Goal: Task Accomplishment & Management: Manage account settings

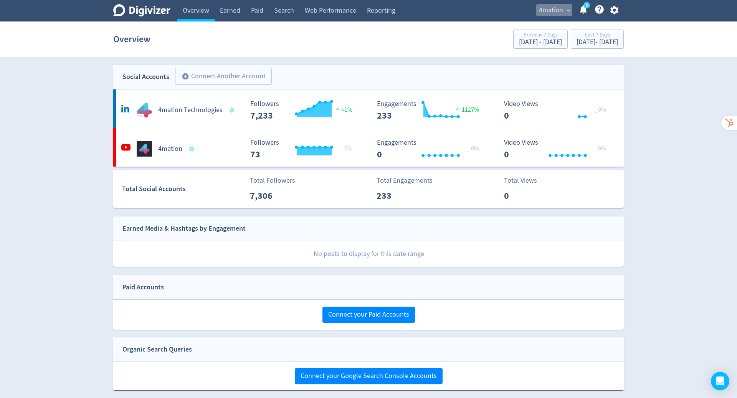
click at [557, 11] on span "4mation" at bounding box center [551, 10] width 24 height 12
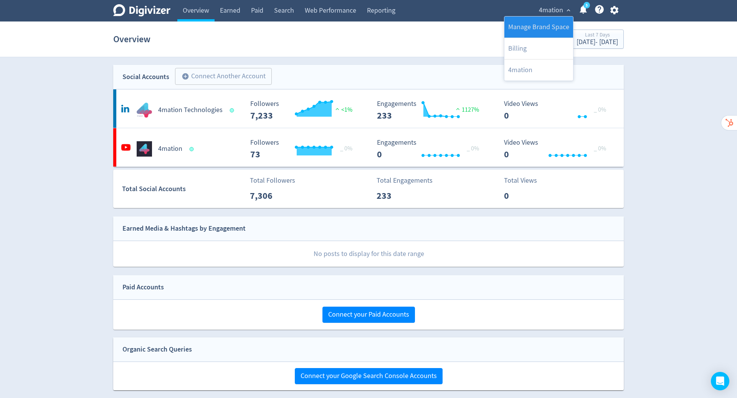
click at [544, 30] on link "Manage Brand Space" at bounding box center [538, 27] width 69 height 21
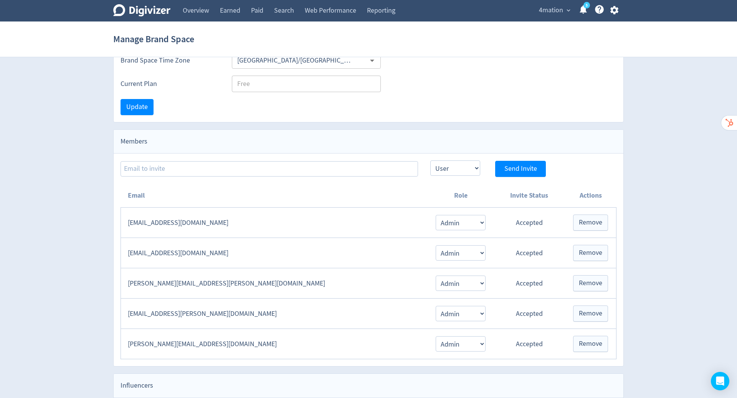
scroll to position [71, 0]
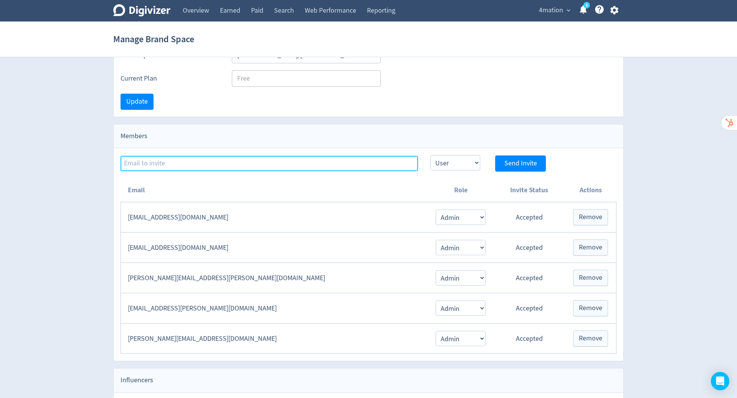
click at [188, 164] on input at bounding box center [269, 163] width 297 height 15
type input "H"
type input "[PERSON_NAME][EMAIL_ADDRESS][PERSON_NAME][DOMAIN_NAME]"
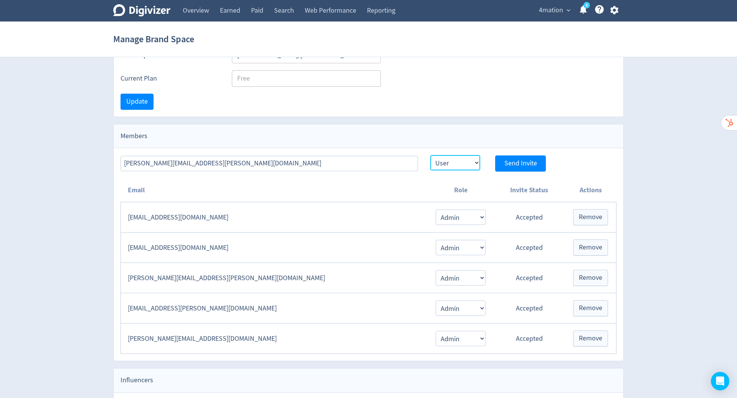
drag, startPoint x: 544, startPoint y: 30, endPoint x: 448, endPoint y: 160, distance: 161.5
click at [448, 160] on select "Admin User" at bounding box center [455, 162] width 50 height 15
select select "ADMIN"
click at [430, 155] on select "Admin User" at bounding box center [455, 162] width 50 height 15
click at [523, 164] on span "Send Invite" at bounding box center [520, 163] width 33 height 7
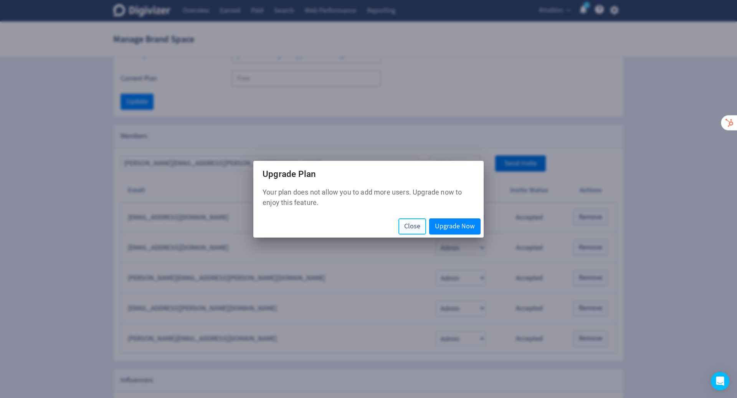
click at [410, 225] on span "Close" at bounding box center [412, 226] width 16 height 7
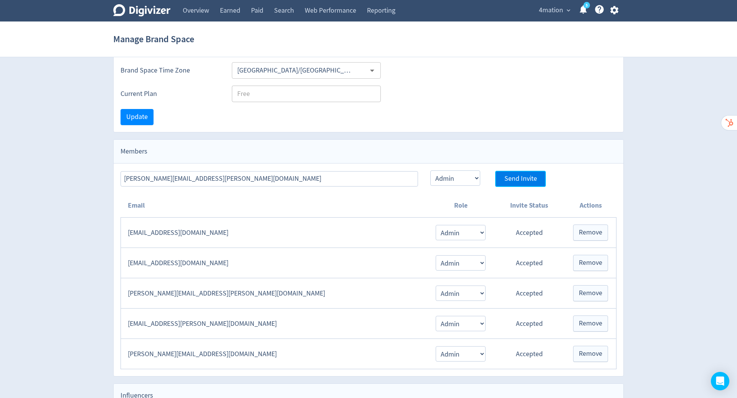
scroll to position [0, 0]
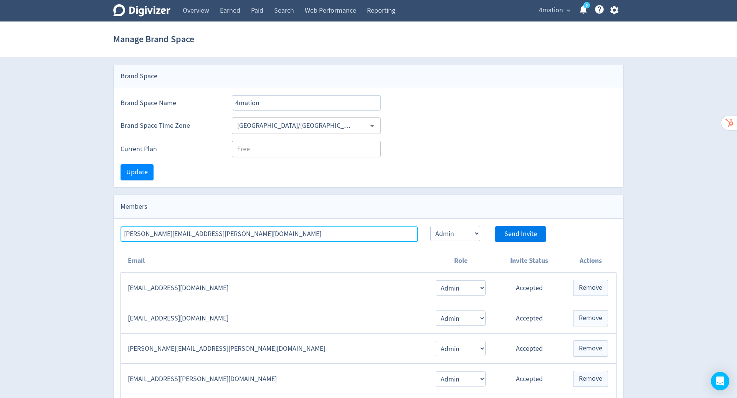
click at [393, 229] on input "[PERSON_NAME][EMAIL_ADDRESS][PERSON_NAME][DOMAIN_NAME]" at bounding box center [269, 233] width 297 height 15
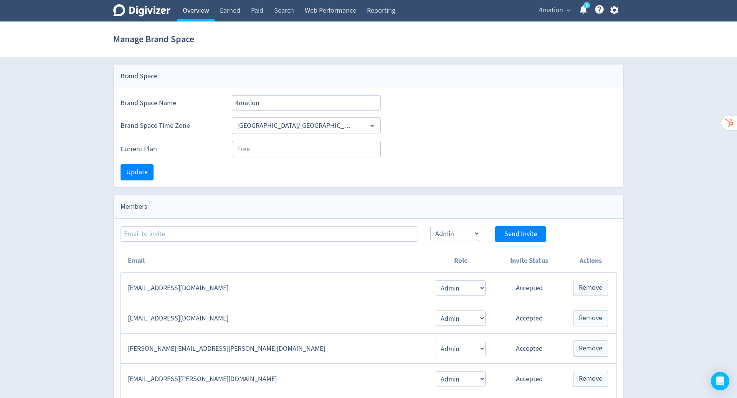
click at [192, 8] on link "Overview" at bounding box center [195, 10] width 37 height 21
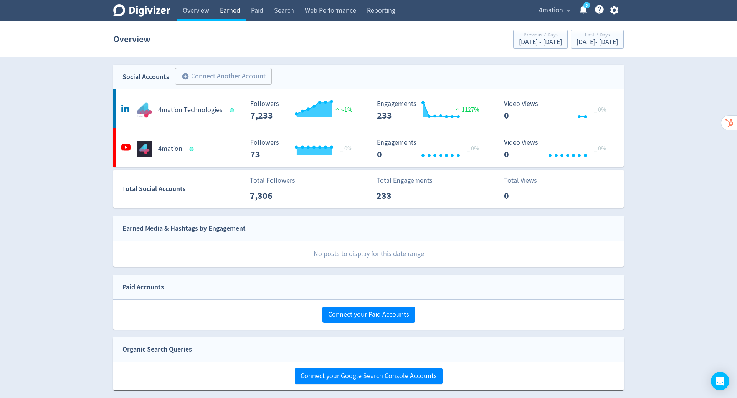
click at [230, 11] on link "Earned" at bounding box center [230, 10] width 31 height 21
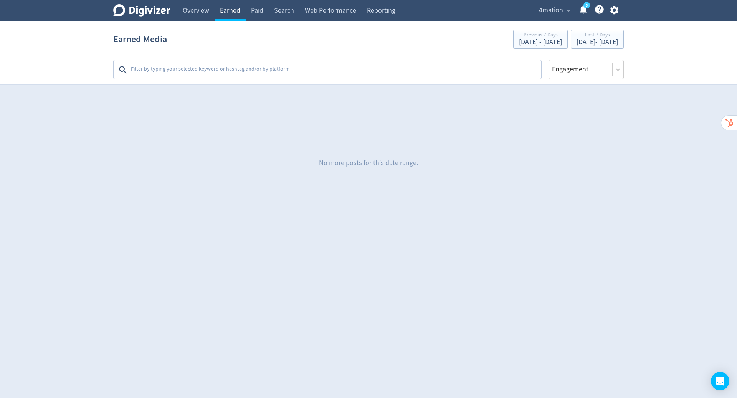
click at [261, 14] on link "Paid" at bounding box center [257, 10] width 23 height 21
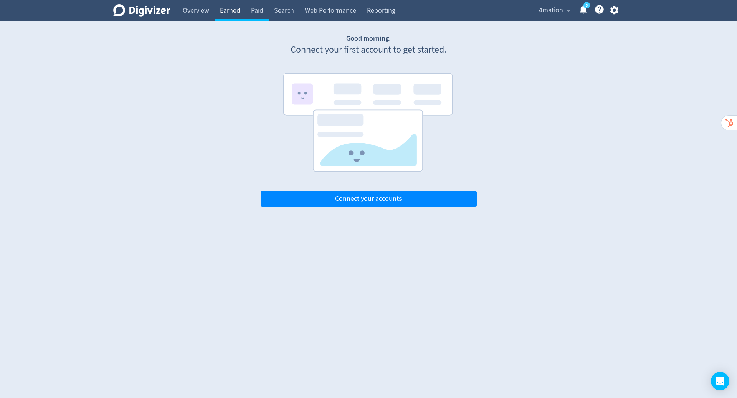
click at [229, 14] on link "Earned" at bounding box center [230, 10] width 31 height 21
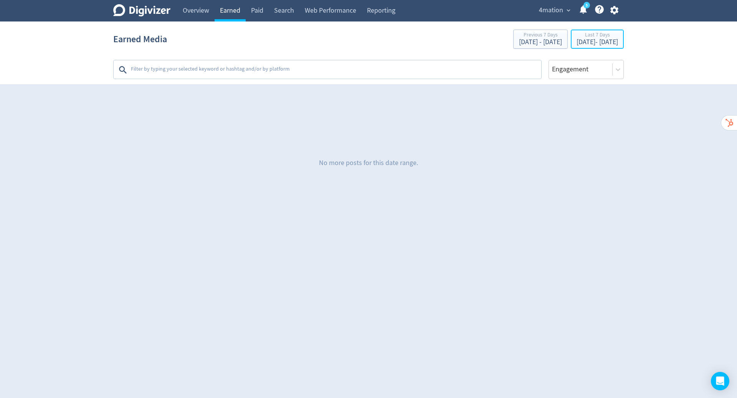
click at [586, 40] on div "[DATE] - [DATE]" at bounding box center [597, 42] width 41 height 7
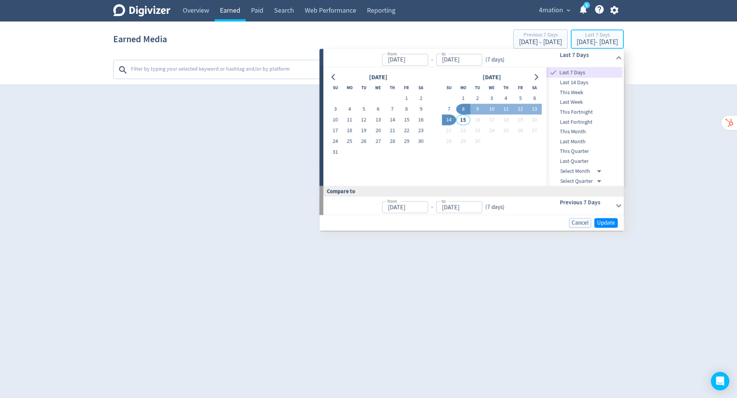
type input "[DATE]"
click at [332, 77] on icon "Go to previous month" at bounding box center [333, 77] width 3 height 6
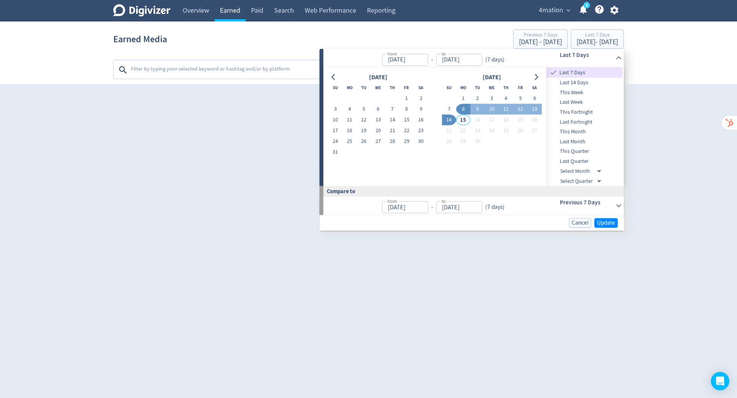
click at [332, 77] on icon "Go to previous month" at bounding box center [333, 77] width 3 height 6
drag, startPoint x: 230, startPoint y: 11, endPoint x: 539, endPoint y: 77, distance: 316.4
click at [539, 77] on icon "Go to next month" at bounding box center [536, 77] width 6 height 6
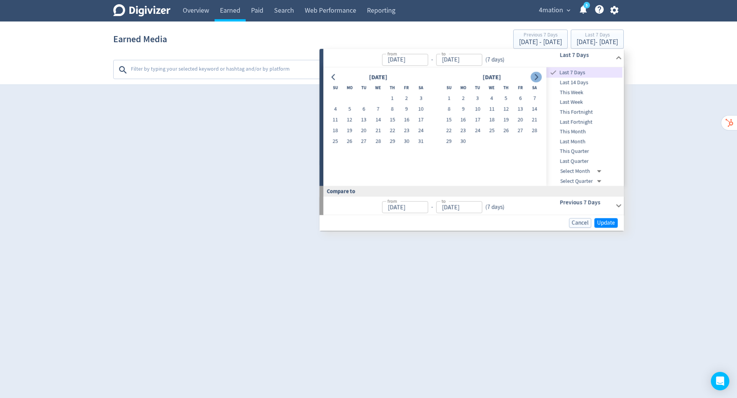
click at [448, 99] on button "1" at bounding box center [449, 98] width 14 height 11
type input "[DATE]"
click at [540, 76] on button "Go to next month" at bounding box center [536, 77] width 11 height 11
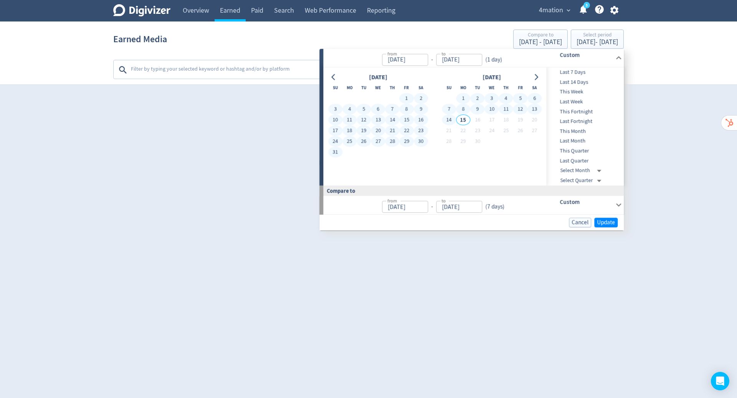
drag, startPoint x: 539, startPoint y: 77, endPoint x: 450, endPoint y: 121, distance: 99.2
click at [450, 121] on button "14" at bounding box center [449, 120] width 14 height 11
type input "[DATE]"
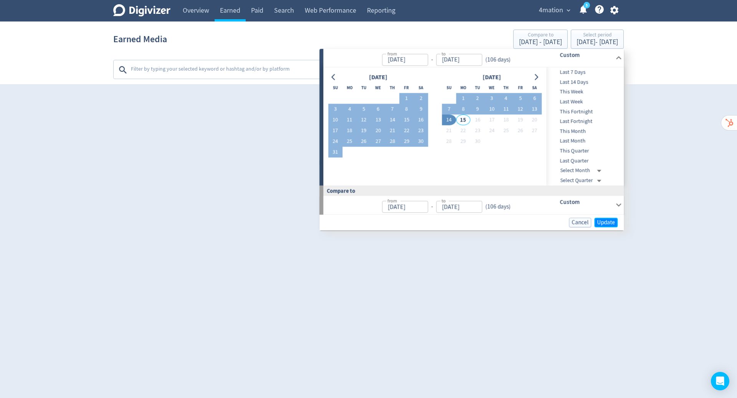
click at [605, 222] on span "Update" at bounding box center [606, 223] width 18 height 6
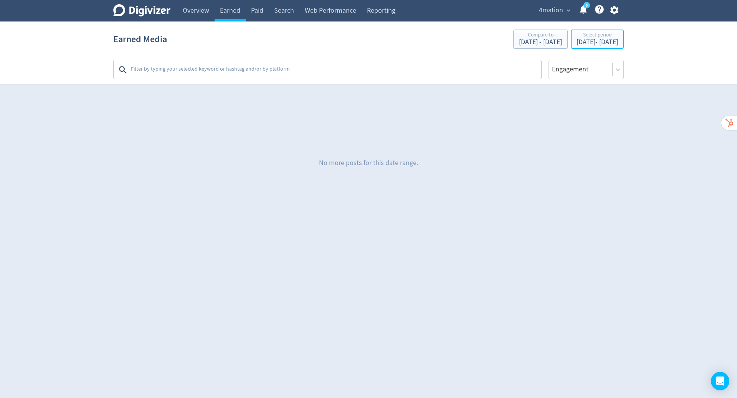
click at [577, 39] on div "[DATE] - [DATE]" at bounding box center [597, 42] width 41 height 7
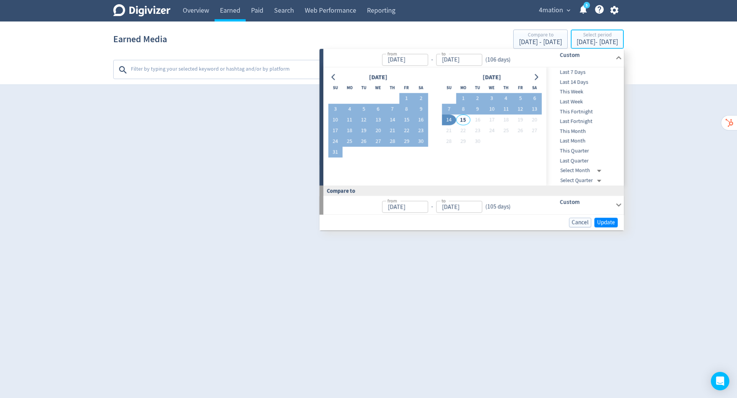
type input "[DATE]"
drag, startPoint x: 450, startPoint y: 121, endPoint x: 335, endPoint y: 77, distance: 123.3
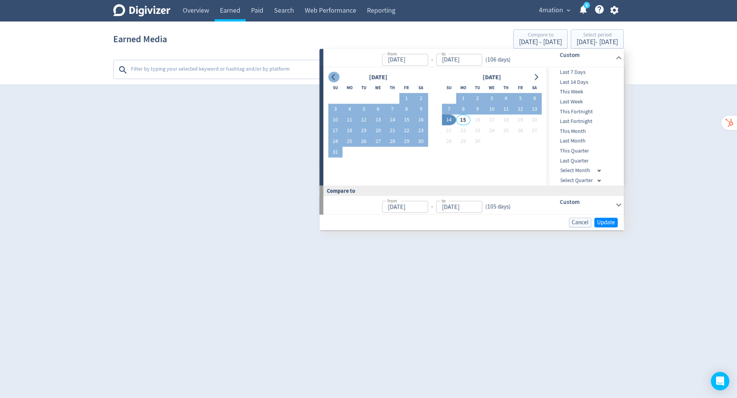
click at [335, 77] on icon "Go to previous month" at bounding box center [334, 77] width 6 height 6
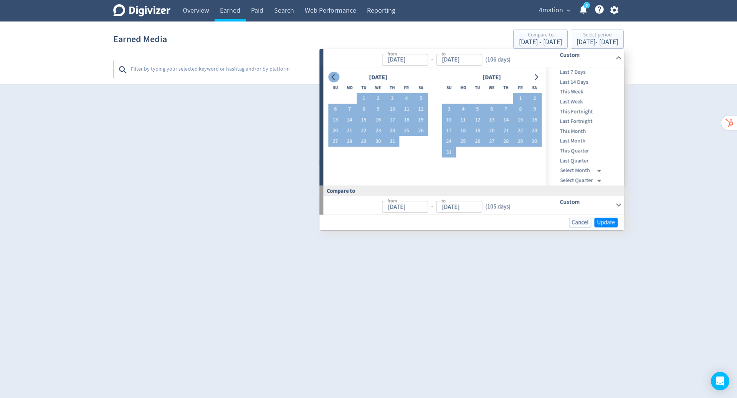
click at [335, 77] on icon "Go to previous month" at bounding box center [334, 77] width 6 height 6
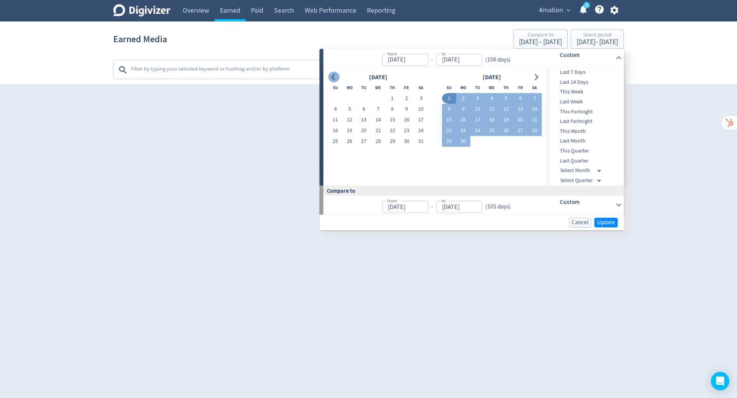
click at [335, 77] on icon "Go to previous month" at bounding box center [334, 77] width 6 height 6
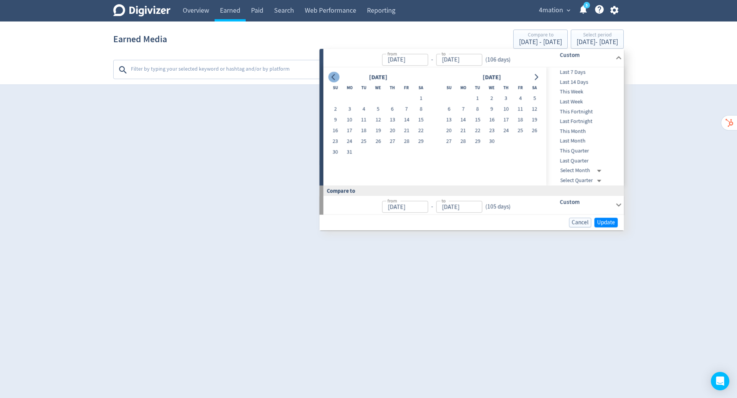
click at [335, 77] on icon "Go to previous month" at bounding box center [334, 77] width 6 height 6
click at [490, 99] on button "1" at bounding box center [491, 98] width 14 height 11
type input "[DATE]"
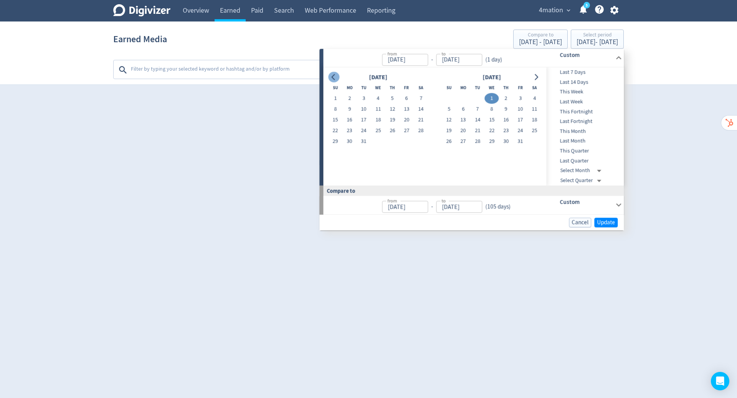
click at [538, 78] on icon "Go to next month" at bounding box center [536, 77] width 6 height 6
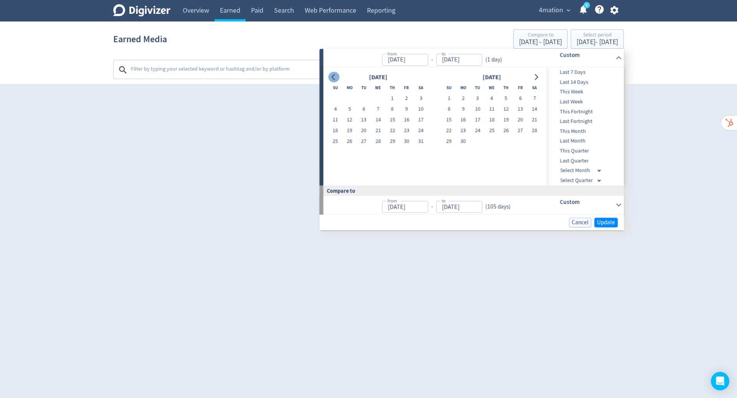
click at [538, 78] on icon "Go to next month" at bounding box center [536, 77] width 6 height 6
click at [444, 118] on button "14" at bounding box center [449, 120] width 14 height 11
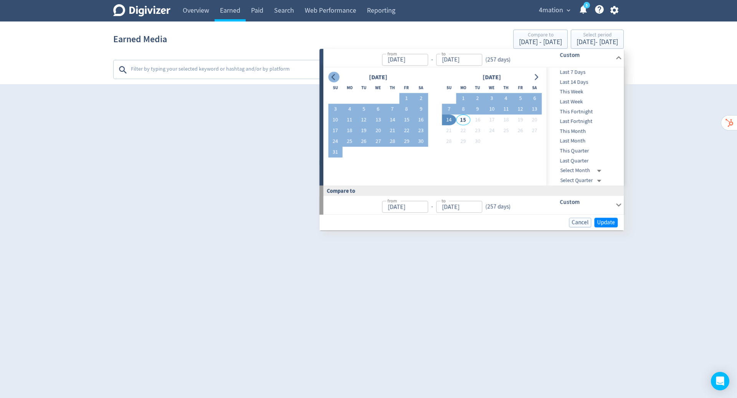
type input "[DATE]"
click at [603, 223] on span "Update" at bounding box center [606, 223] width 18 height 6
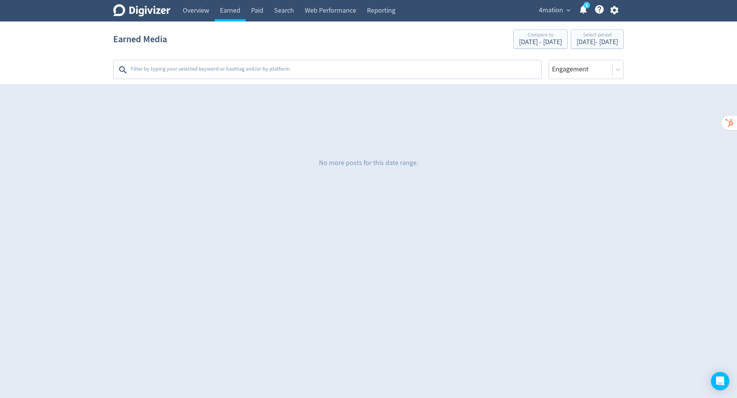
click at [442, 192] on div "No more posts for this date range." at bounding box center [368, 163] width 511 height 115
click at [197, 11] on link "Overview" at bounding box center [195, 10] width 37 height 21
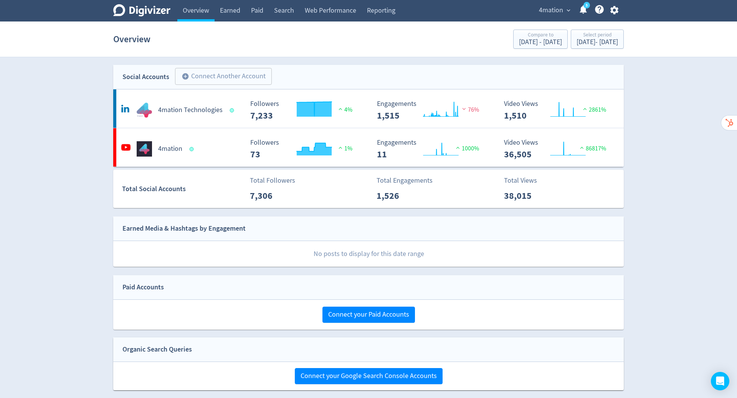
click at [556, 9] on span "4mation" at bounding box center [551, 10] width 24 height 12
drag, startPoint x: 556, startPoint y: 9, endPoint x: 536, endPoint y: 24, distance: 24.4
click at [536, 24] on link "Manage Brand Space" at bounding box center [538, 27] width 69 height 21
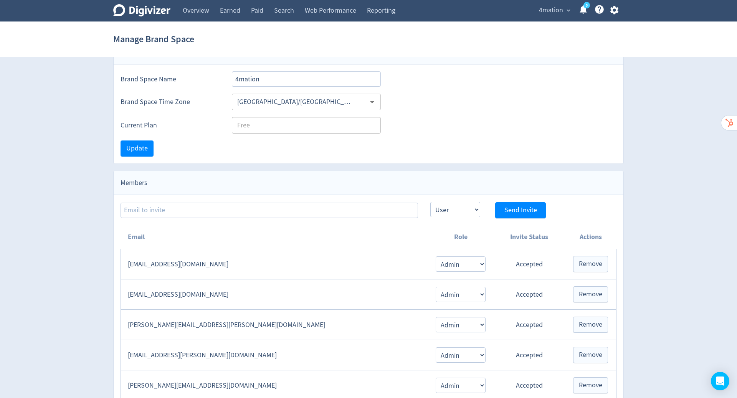
scroll to position [39, 0]
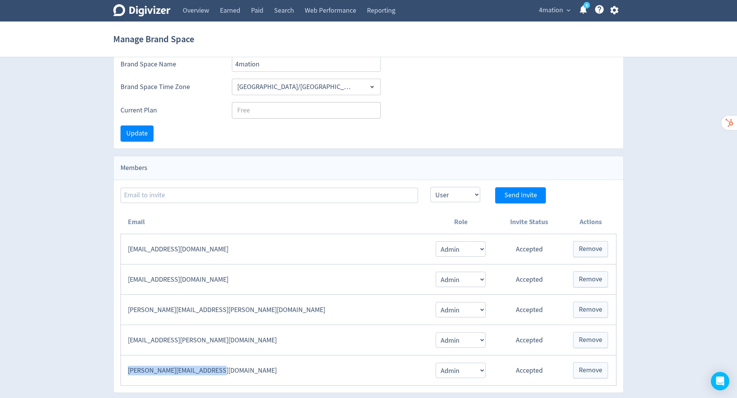
drag, startPoint x: 536, startPoint y: 24, endPoint x: 122, endPoint y: 369, distance: 538.6
click at [122, 369] on td "[PERSON_NAME][EMAIL_ADDRESS][DOMAIN_NAME]" at bounding box center [274, 370] width 307 height 30
copy td "[PERSON_NAME][EMAIL_ADDRESS][DOMAIN_NAME]"
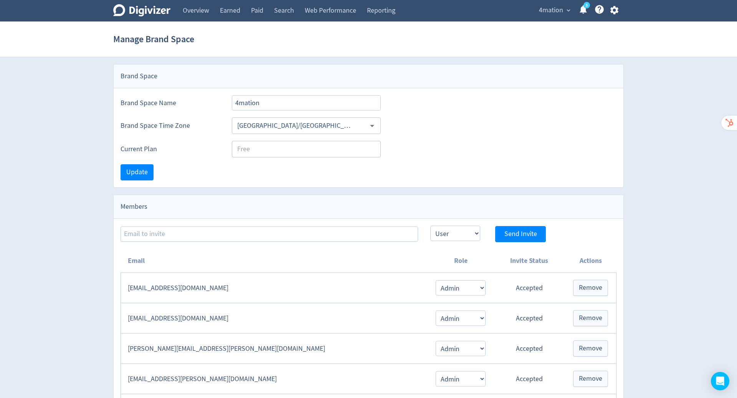
click at [562, 9] on span "4mation" at bounding box center [551, 10] width 24 height 12
click at [517, 46] on link "Billing" at bounding box center [538, 48] width 69 height 21
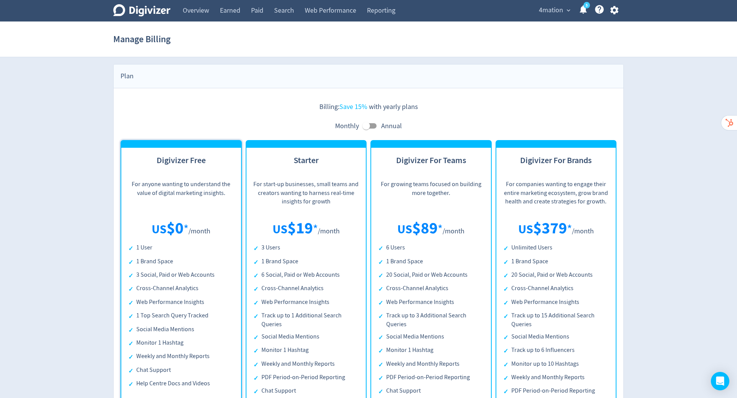
click at [557, 12] on span "4mation" at bounding box center [551, 10] width 24 height 12
click at [535, 30] on link "Manage Brand Space" at bounding box center [538, 27] width 69 height 21
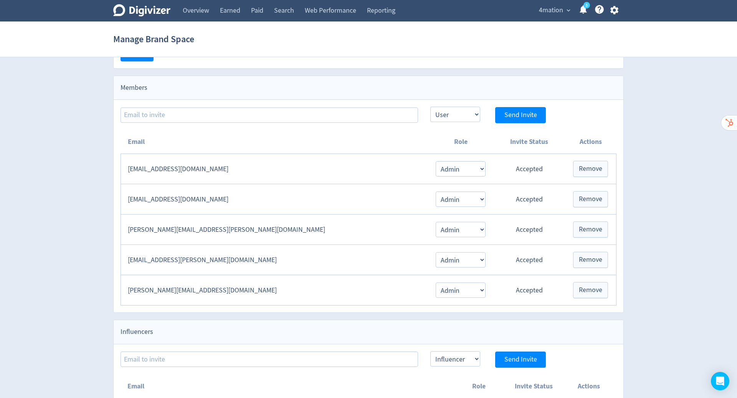
scroll to position [117, 0]
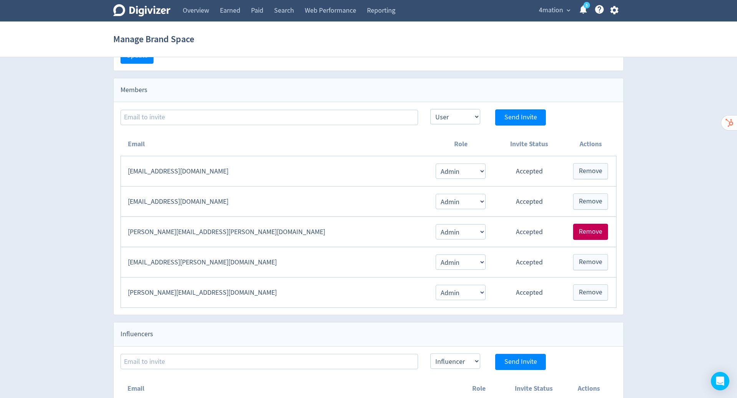
drag, startPoint x: 557, startPoint y: 12, endPoint x: 585, endPoint y: 230, distance: 219.9
click at [585, 230] on span "Remove" at bounding box center [590, 231] width 23 height 7
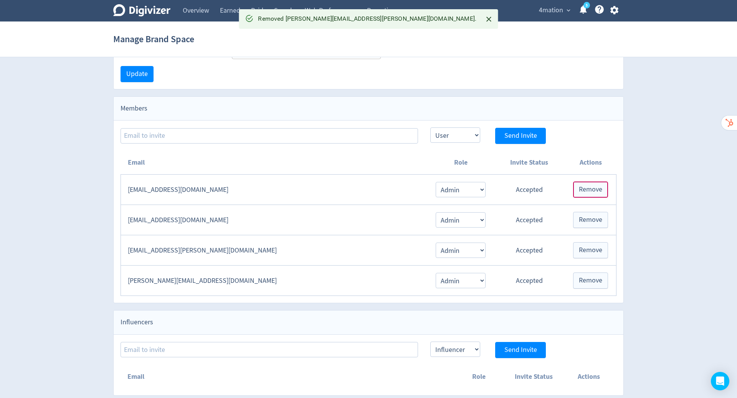
click at [593, 187] on span "Remove" at bounding box center [590, 189] width 23 height 7
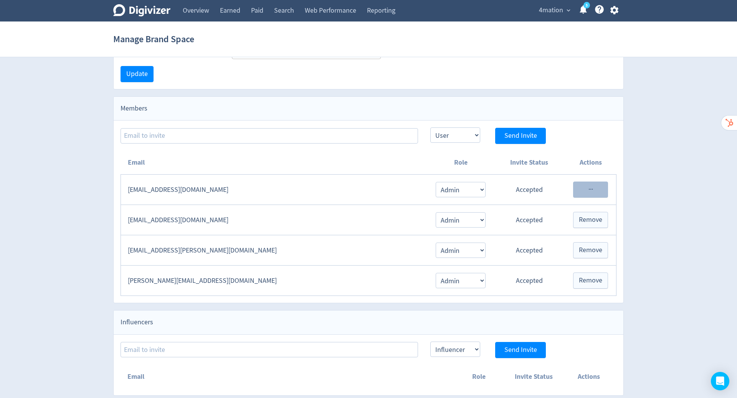
scroll to position [68, 0]
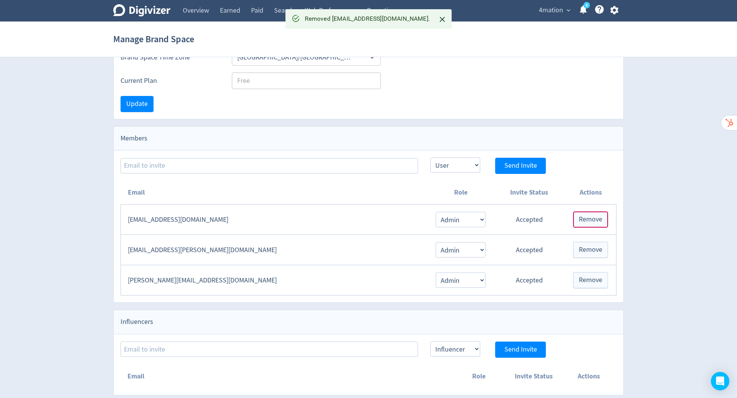
click at [587, 217] on span "Remove" at bounding box center [590, 219] width 23 height 7
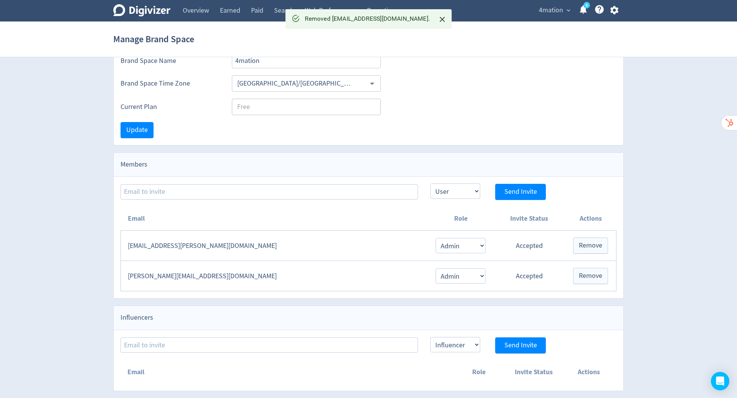
scroll to position [38, 0]
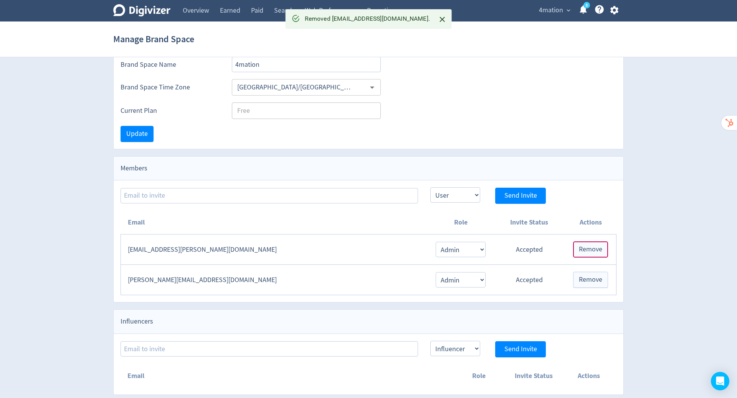
click at [589, 248] on span "Remove" at bounding box center [590, 249] width 23 height 7
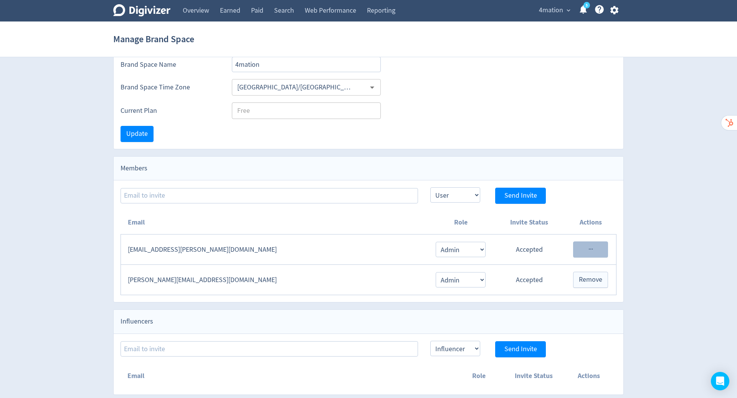
scroll to position [8, 0]
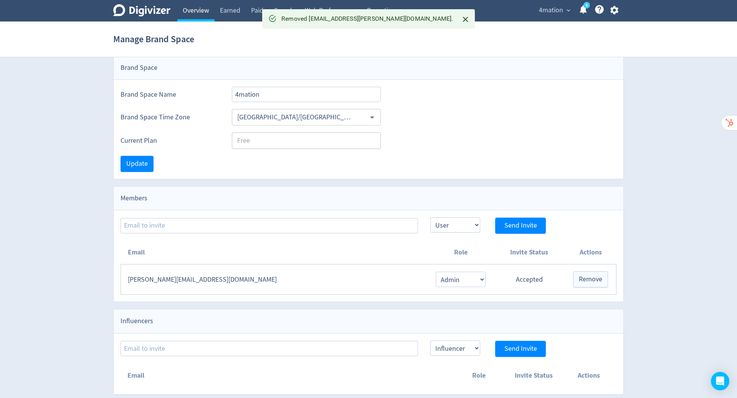
click at [200, 8] on link "Overview" at bounding box center [195, 10] width 37 height 21
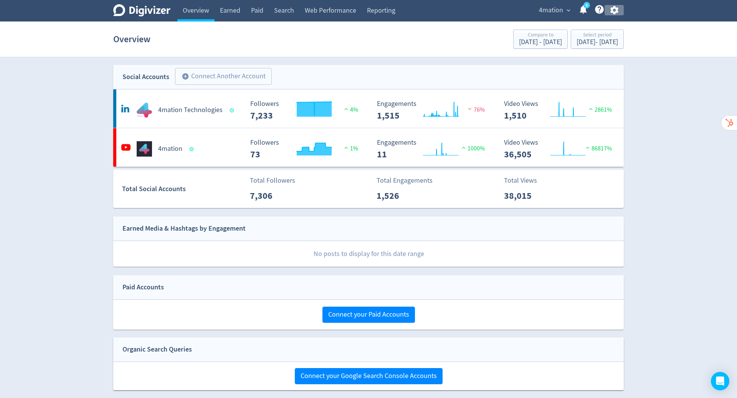
drag, startPoint x: 200, startPoint y: 8, endPoint x: 610, endPoint y: 8, distance: 410.4
click at [610, 8] on icon "button" at bounding box center [614, 10] width 8 height 8
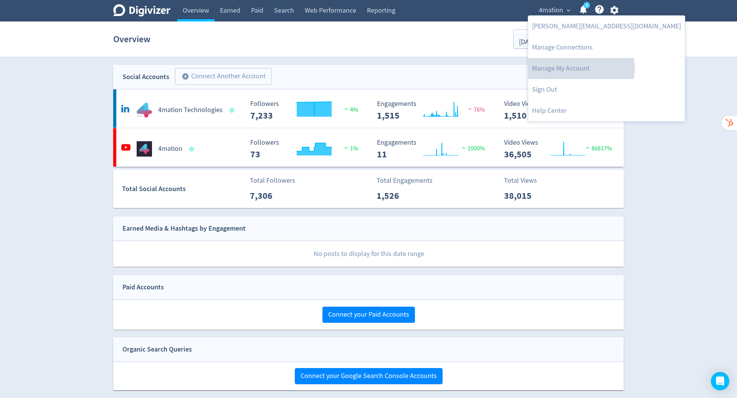
click at [581, 68] on link "Manage My Account" at bounding box center [606, 68] width 157 height 21
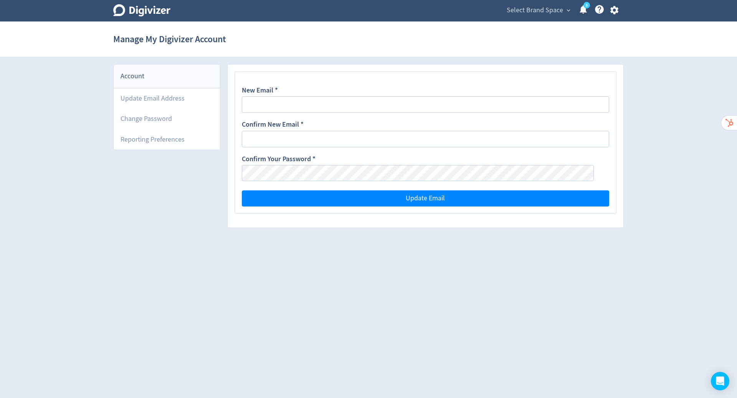
drag, startPoint x: 610, startPoint y: 8, endPoint x: 552, endPoint y: 5, distance: 58.8
click at [552, 5] on span "Select Brand Space" at bounding box center [535, 10] width 56 height 12
click at [554, 28] on link "4mation" at bounding box center [556, 27] width 32 height 21
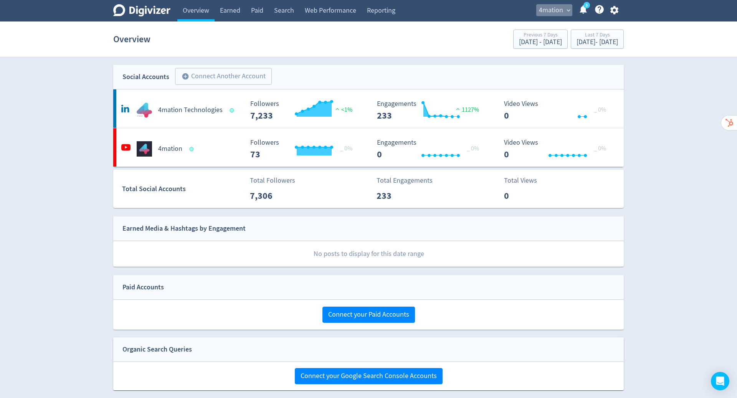
click at [547, 5] on span "4mation" at bounding box center [551, 10] width 24 height 12
drag, startPoint x: 552, startPoint y: 5, endPoint x: 636, endPoint y: 88, distance: 118.6
click at [636, 88] on div at bounding box center [368, 199] width 737 height 398
click at [552, 6] on span "4mation" at bounding box center [551, 10] width 24 height 12
drag, startPoint x: 552, startPoint y: 6, endPoint x: 600, endPoint y: 91, distance: 97.6
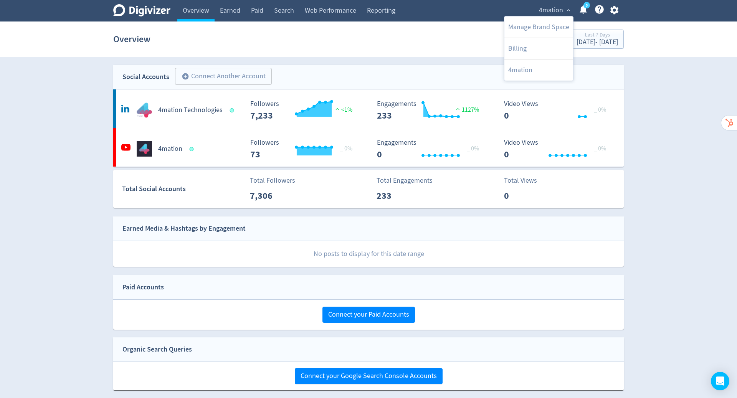
click at [600, 91] on div at bounding box center [368, 199] width 737 height 398
click at [616, 12] on icon "button" at bounding box center [614, 10] width 8 height 8
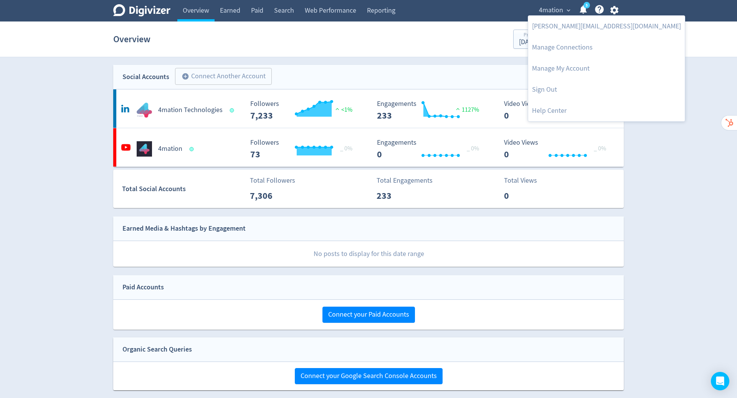
click at [555, 90] on link "Sign Out" at bounding box center [606, 89] width 157 height 21
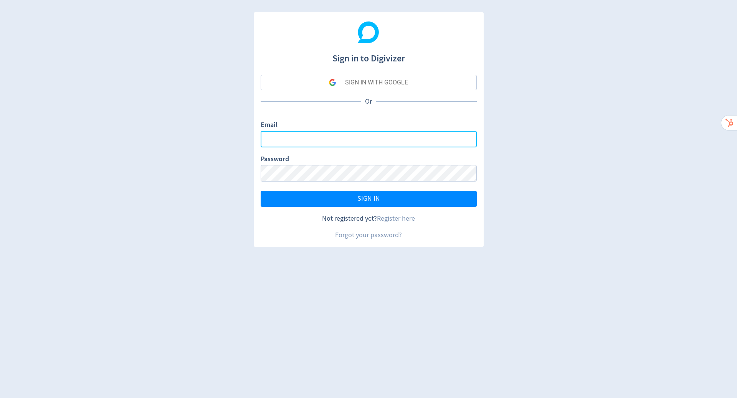
click at [315, 134] on input "Email" at bounding box center [369, 139] width 216 height 17
type input "[PERSON_NAME][EMAIL_ADDRESS][PERSON_NAME][DOMAIN_NAME]"
